Goal: Transaction & Acquisition: Purchase product/service

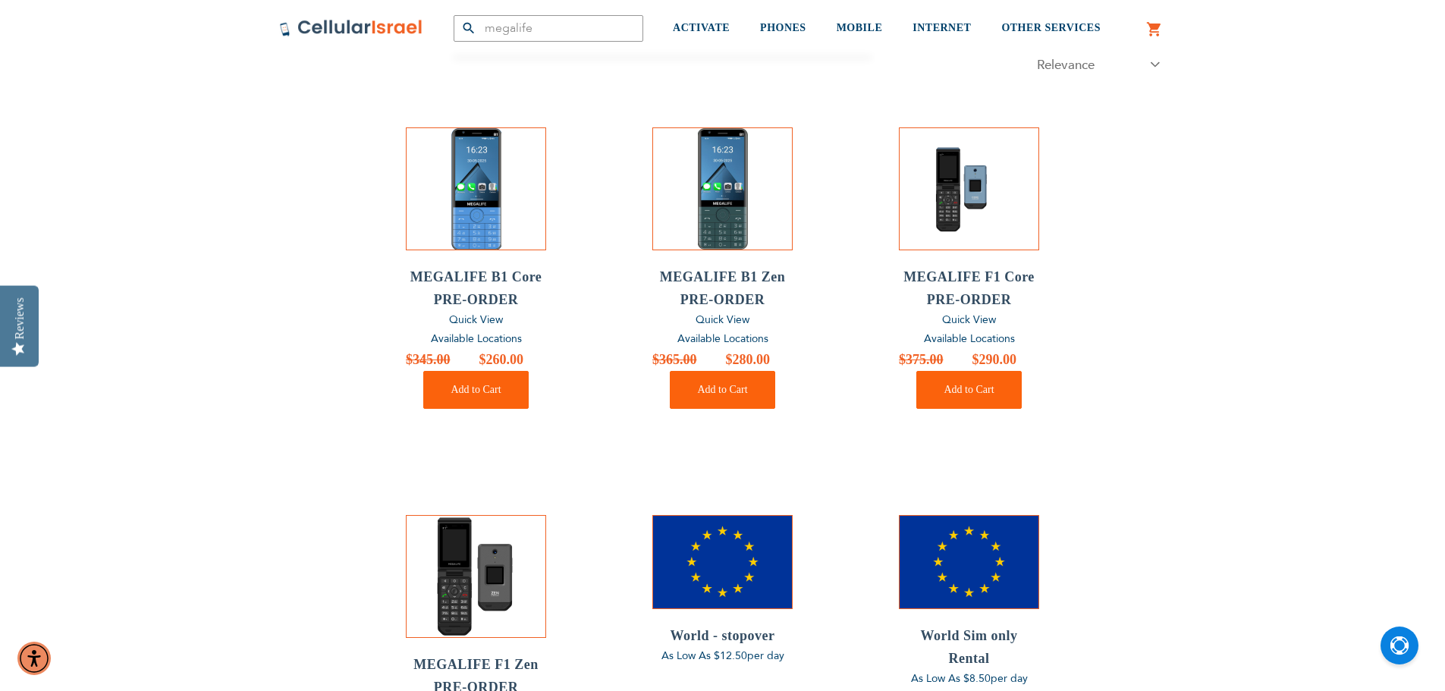
scroll to position [76, 0]
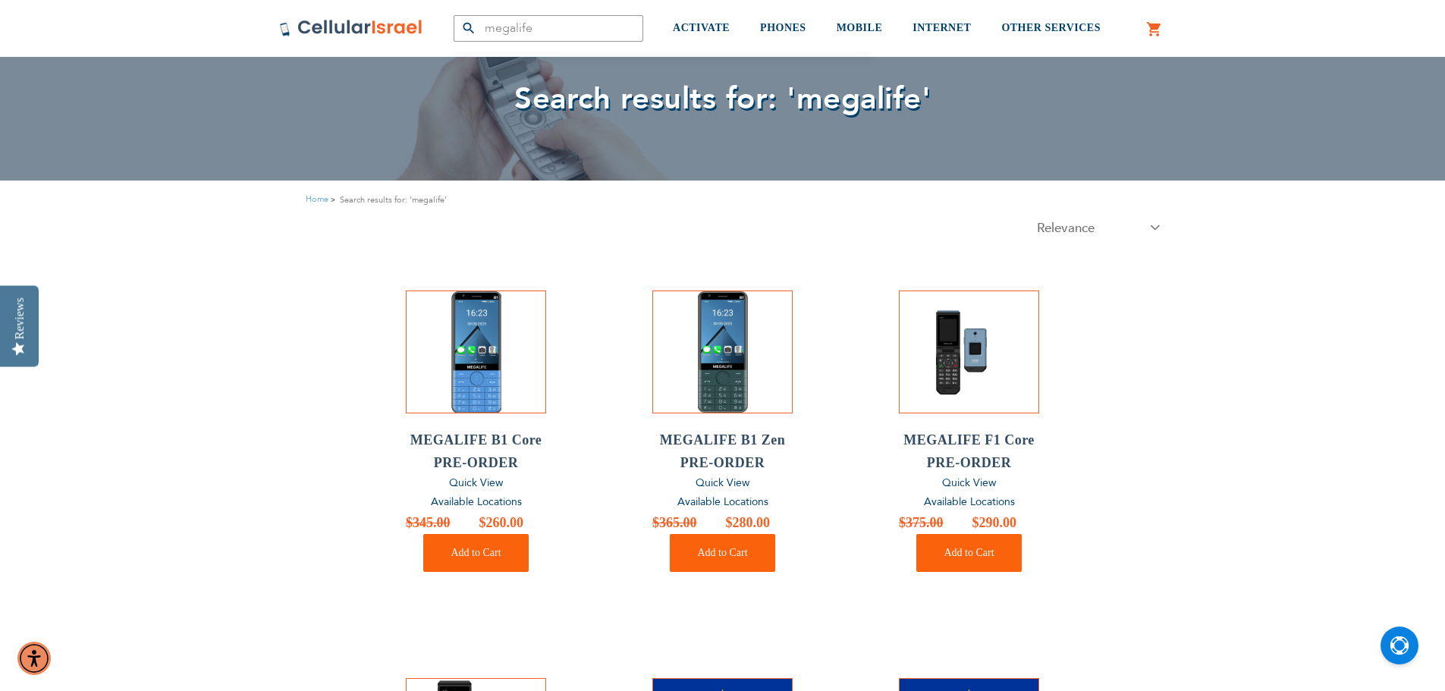
click at [760, 501] on span "Available Locations" at bounding box center [722, 502] width 91 height 14
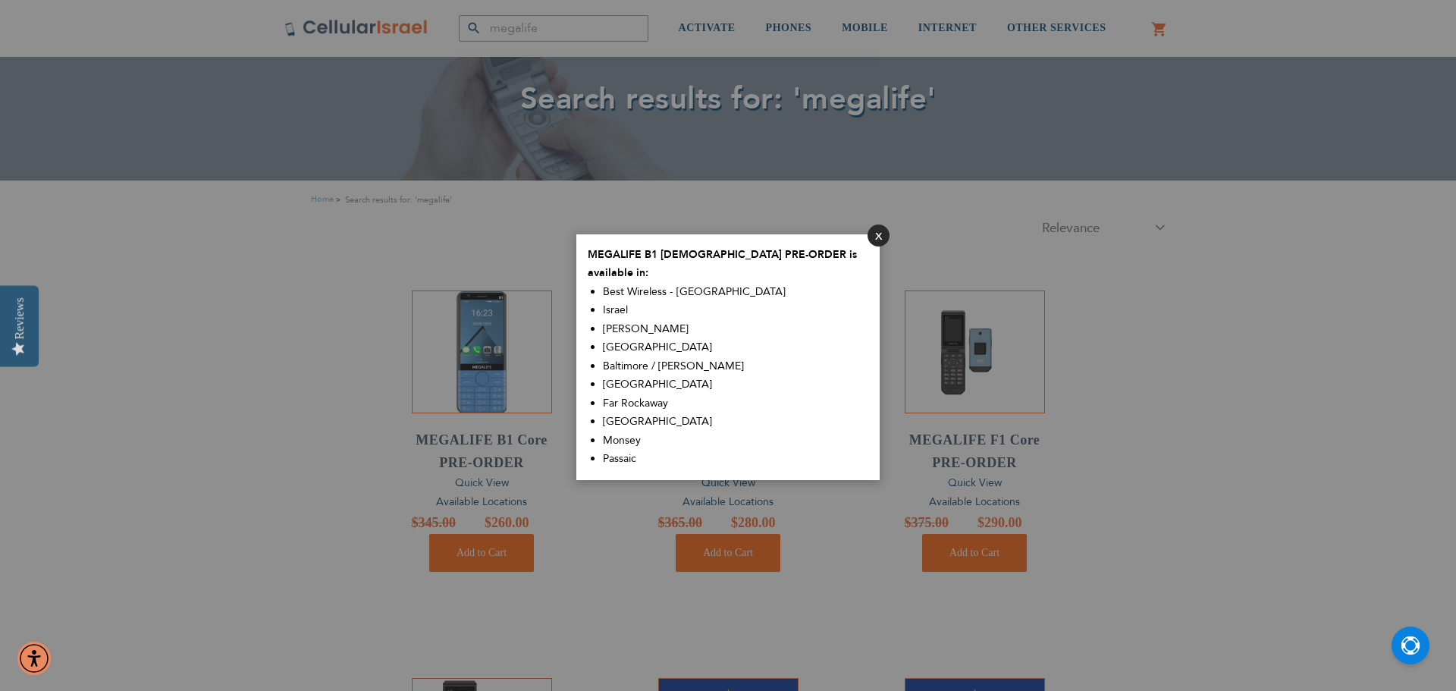
click at [879, 239] on button "Close" at bounding box center [879, 236] width 22 height 22
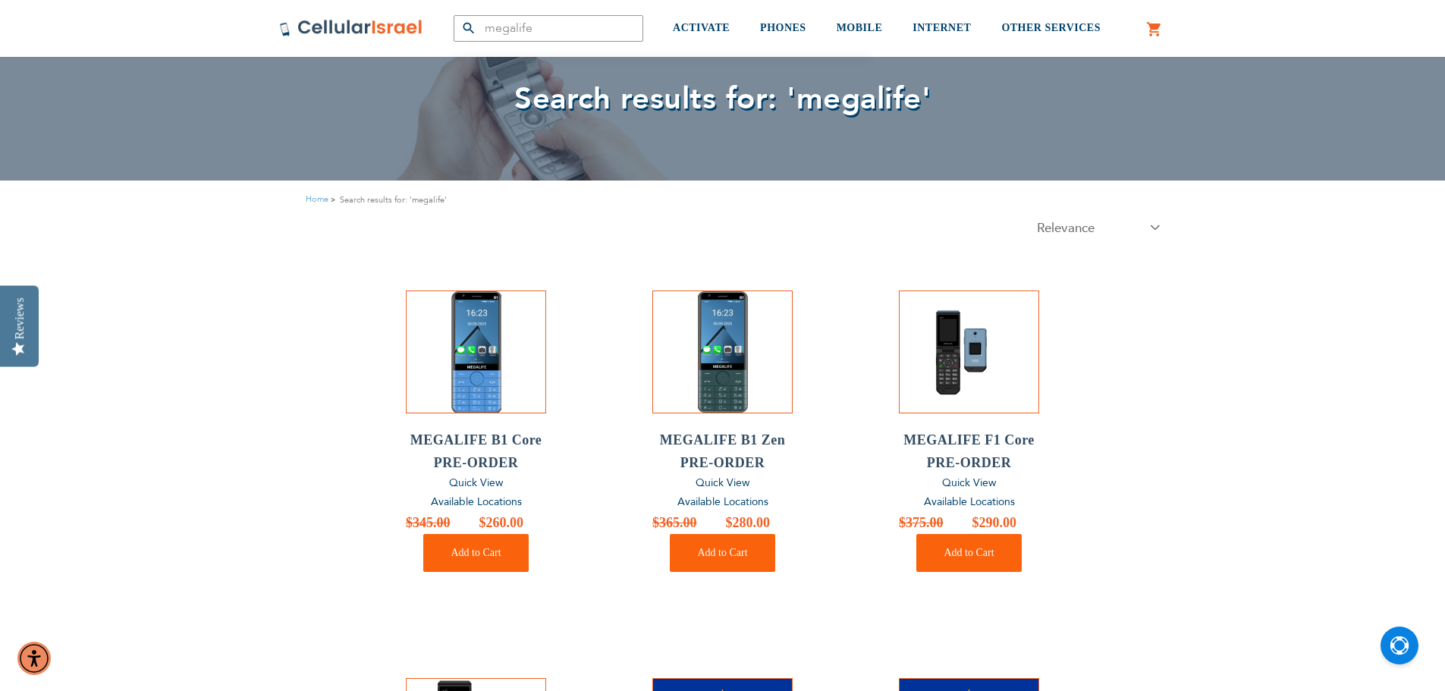
click at [511, 498] on span "Available Locations" at bounding box center [476, 502] width 91 height 14
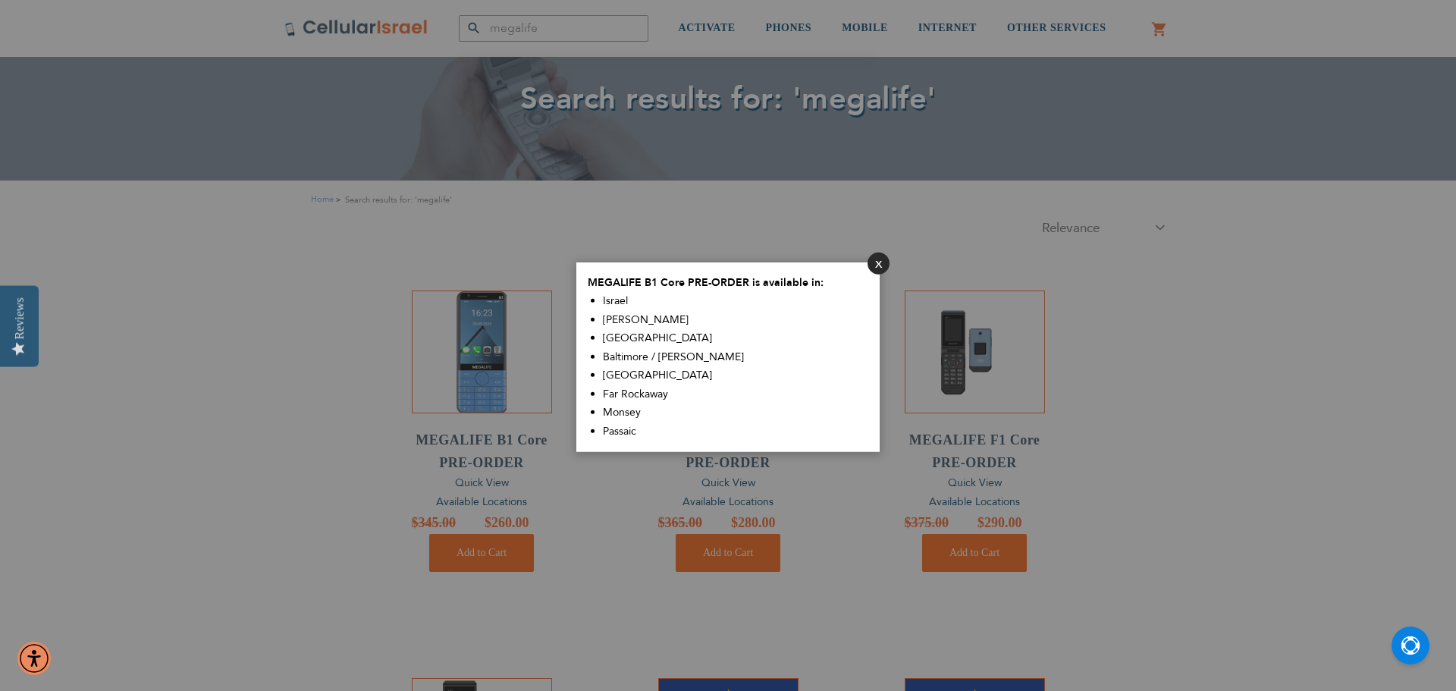
click at [869, 261] on button "Close" at bounding box center [879, 263] width 22 height 22
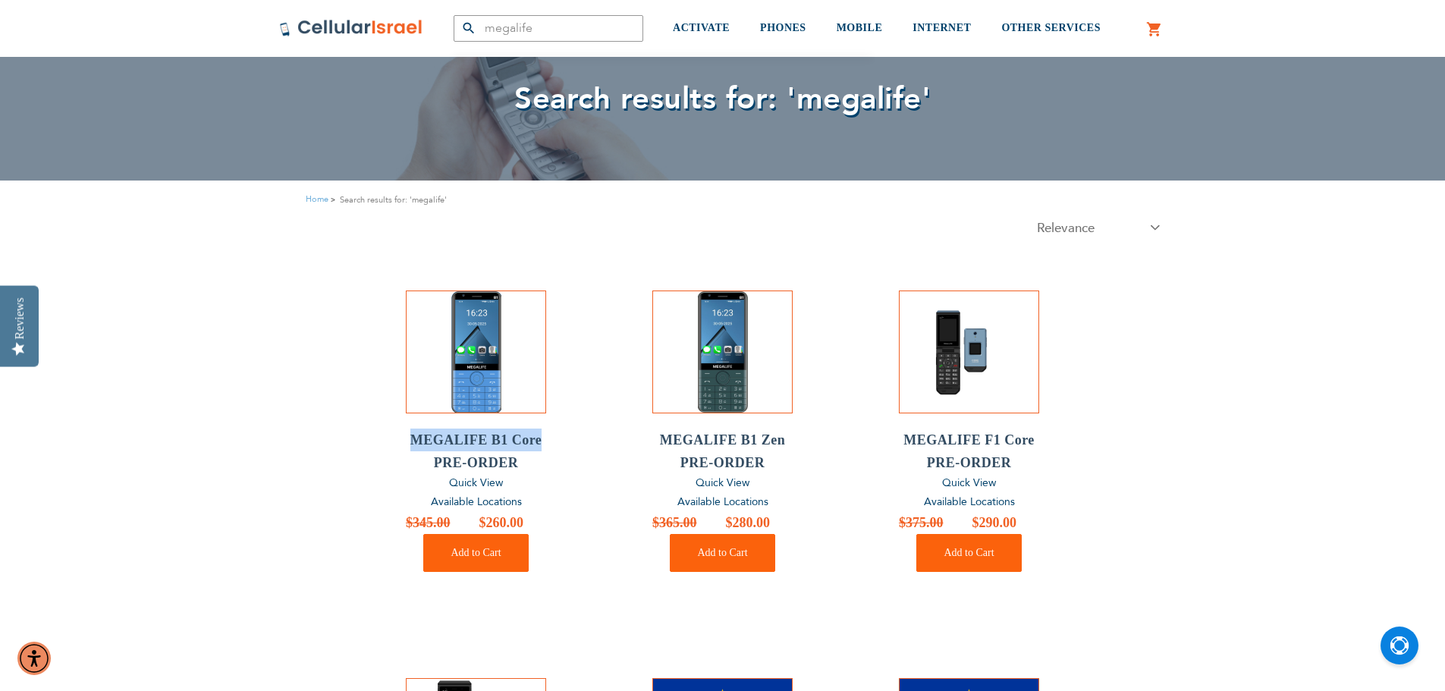
drag, startPoint x: 548, startPoint y: 439, endPoint x: 413, endPoint y: 448, distance: 136.0
copy h2 "MEGALIFE B1 Core"
drag, startPoint x: 797, startPoint y: 435, endPoint x: 661, endPoint y: 437, distance: 135.8
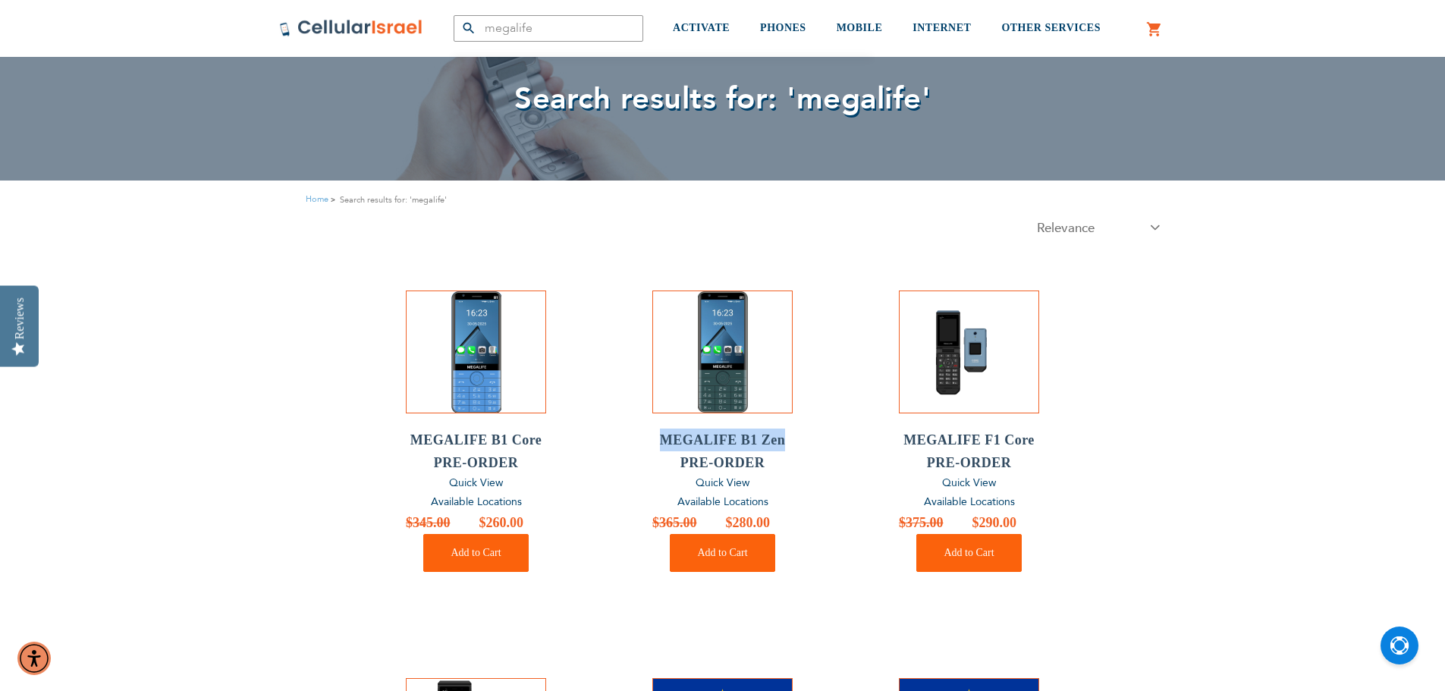
copy h2 "MEGALIFE B1 Zen"
click at [502, 548] on button "Add to Cart" at bounding box center [475, 553] width 105 height 38
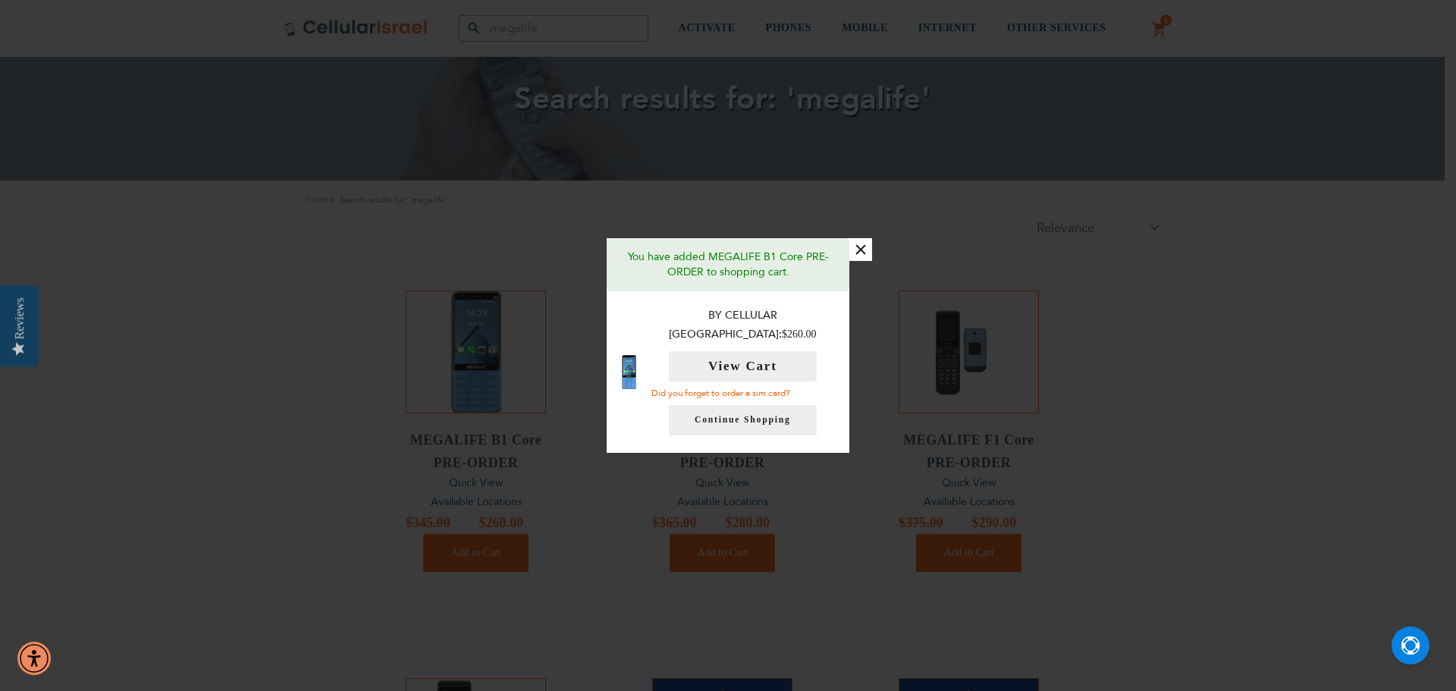
click at [774, 387] on link "Did you forget to order a sim card?" at bounding box center [721, 393] width 139 height 12
